Goal: Obtain resource: Obtain resource

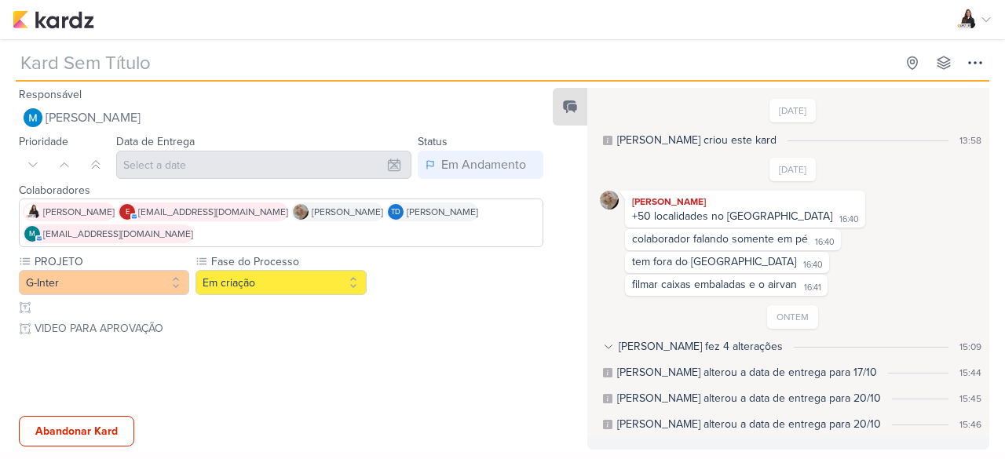
type input "1 - [REELS] Gravação do Depósito"
type input "[DATE] 23:59"
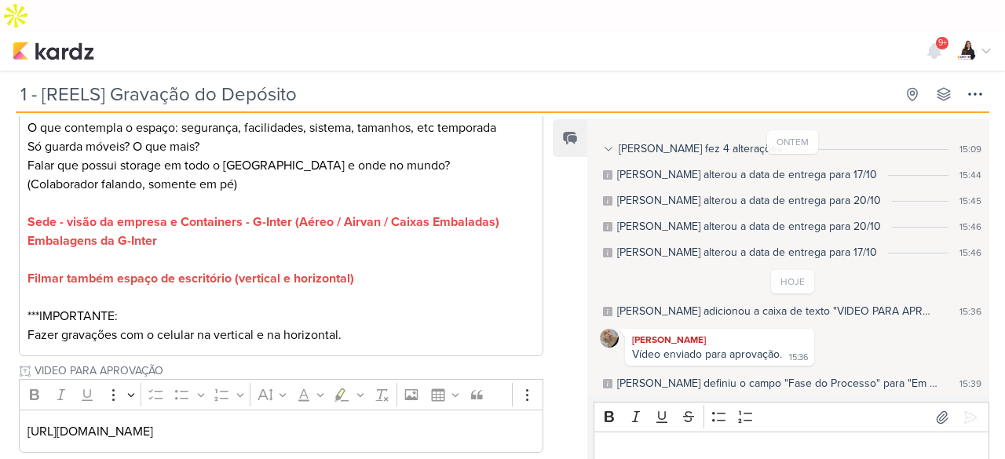
scroll to position [435, 0]
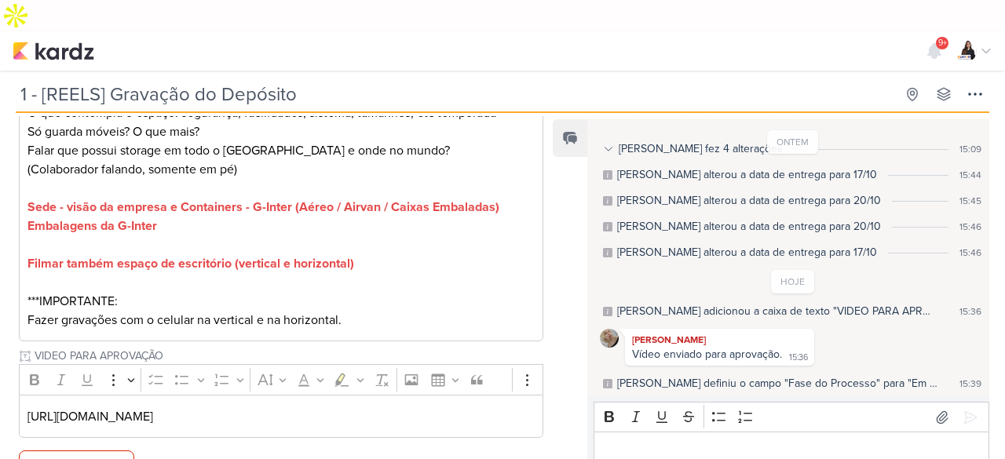
click at [220, 408] on p "[URL][DOMAIN_NAME]" at bounding box center [281, 417] width 508 height 19
click at [221, 408] on p "[URL][DOMAIN_NAME]" at bounding box center [281, 417] width 508 height 19
copy div "[URL][DOMAIN_NAME] Subkardz (0)"
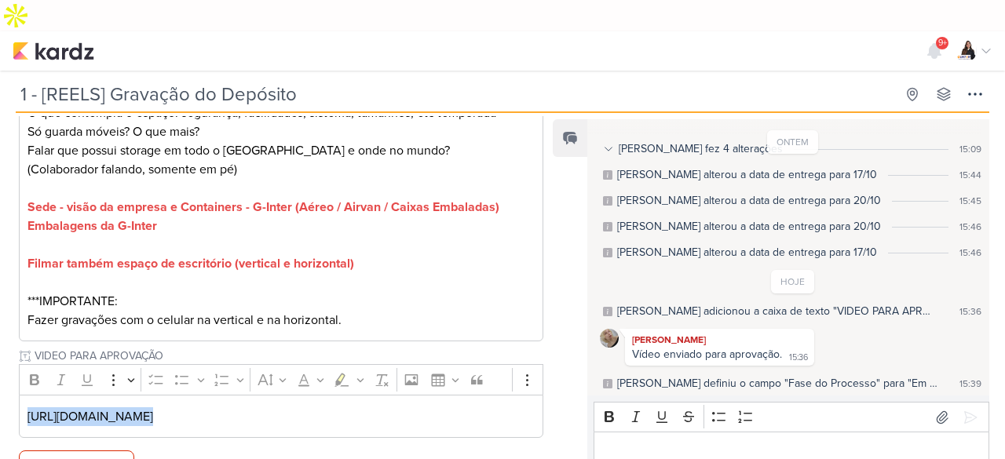
drag, startPoint x: 286, startPoint y: 370, endPoint x: 287, endPoint y: 383, distance: 13.4
click at [286, 395] on div "[URL][DOMAIN_NAME]" at bounding box center [281, 416] width 525 height 43
click at [289, 408] on p "[URL][DOMAIN_NAME]" at bounding box center [281, 417] width 508 height 19
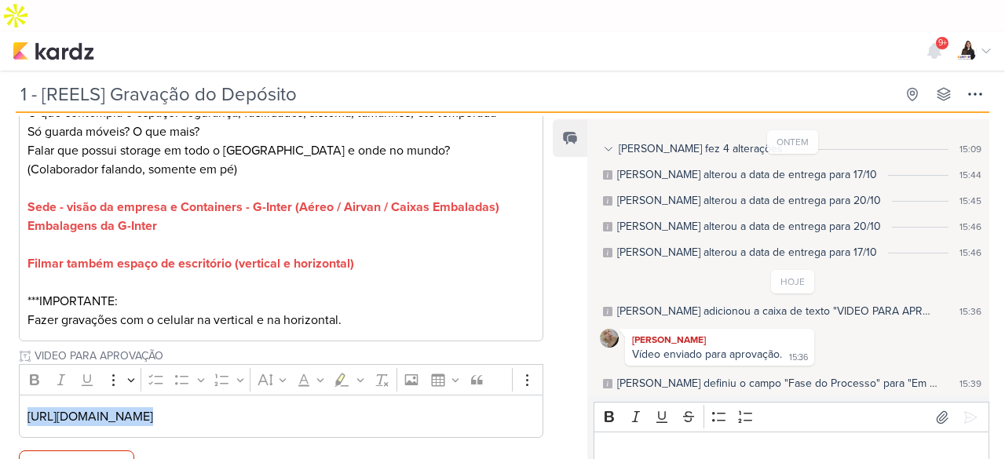
copy div "[URL][DOMAIN_NAME] Subkardz (0)"
click at [267, 400] on div "[URL][DOMAIN_NAME]" at bounding box center [281, 416] width 525 height 43
drag, startPoint x: 27, startPoint y: 380, endPoint x: 463, endPoint y: 387, distance: 436.0
click at [539, 400] on div "PROJETO G-Inter Fase do Processo Em criação" at bounding box center [275, 147] width 550 height 595
copy p "[URL][DOMAIN_NAME]"
